Goal: Information Seeking & Learning: Learn about a topic

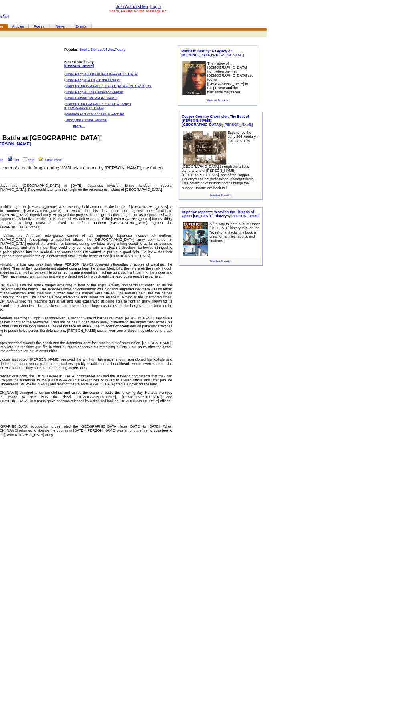
scroll to position [0, 338]
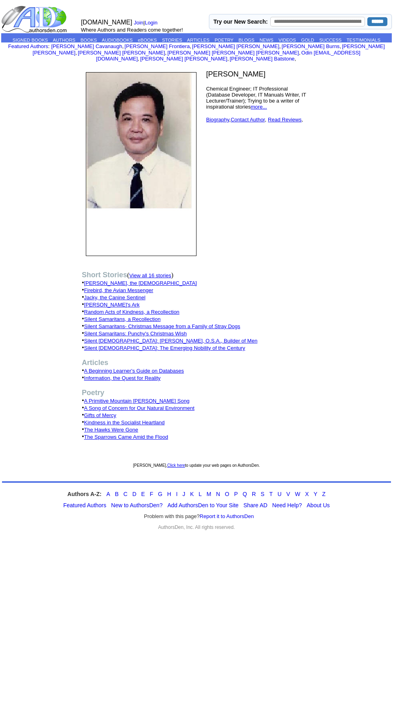
click at [252, 110] on link "more..." at bounding box center [258, 107] width 16 height 6
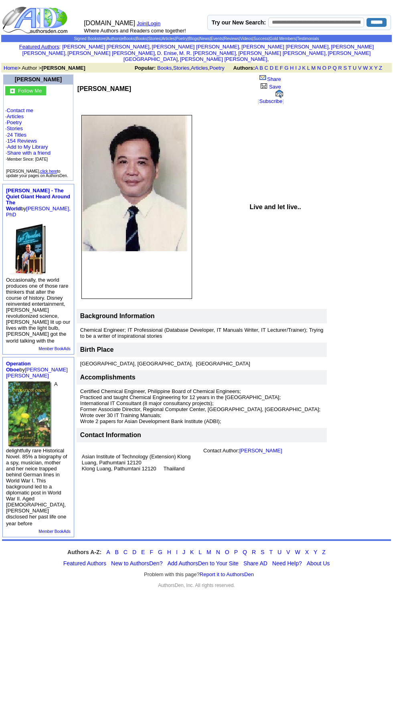
click at [263, 211] on td "Live and let live.." at bounding box center [287, 207] width 80 height 190
